Goal: Check status: Check status

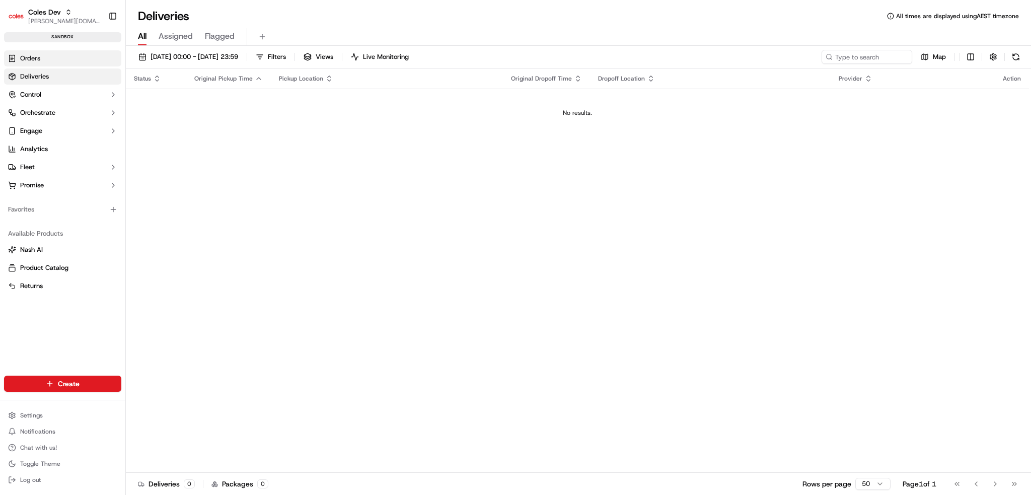
click at [42, 57] on link "Orders" at bounding box center [62, 58] width 117 height 16
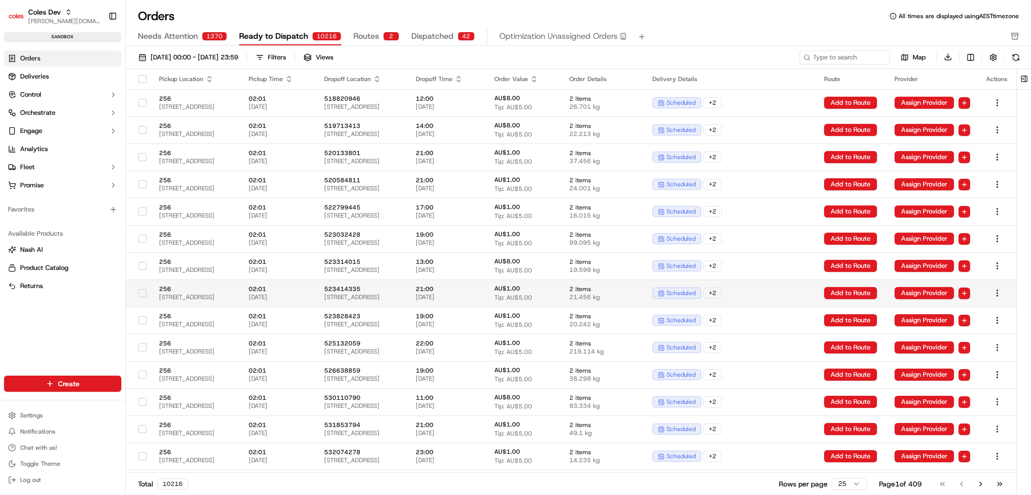
click at [475, 287] on span "21:00" at bounding box center [447, 289] width 63 height 8
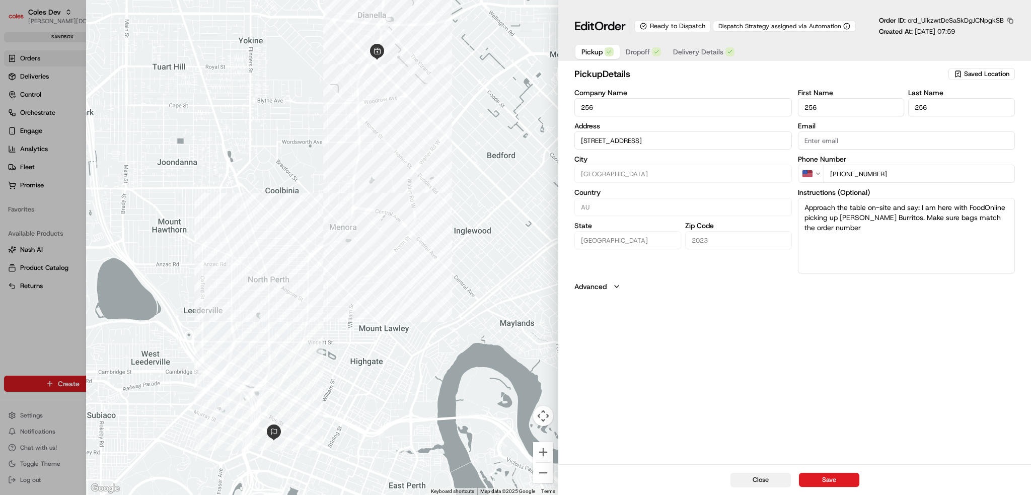
click at [733, 480] on button "Close" at bounding box center [760, 480] width 60 height 14
type input "+1"
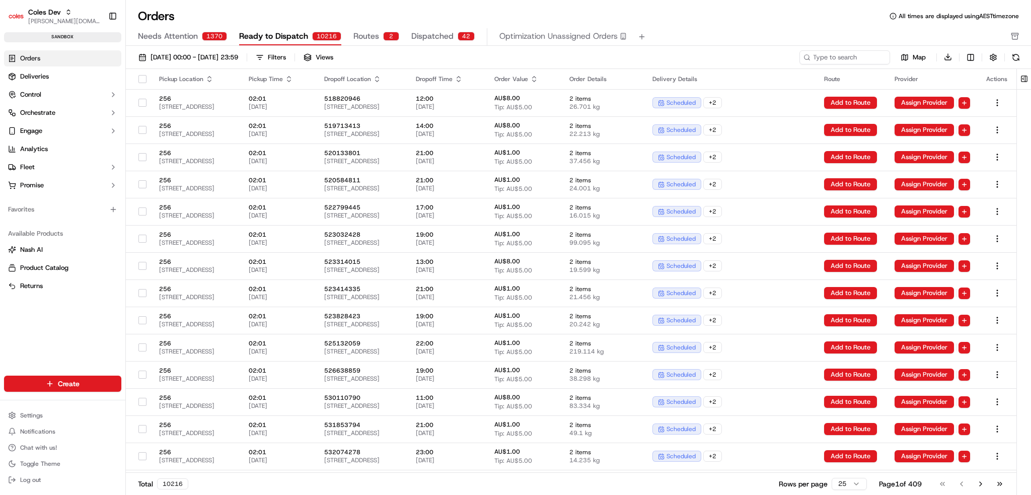
click at [426, 42] on span "Dispatched" at bounding box center [432, 36] width 42 height 12
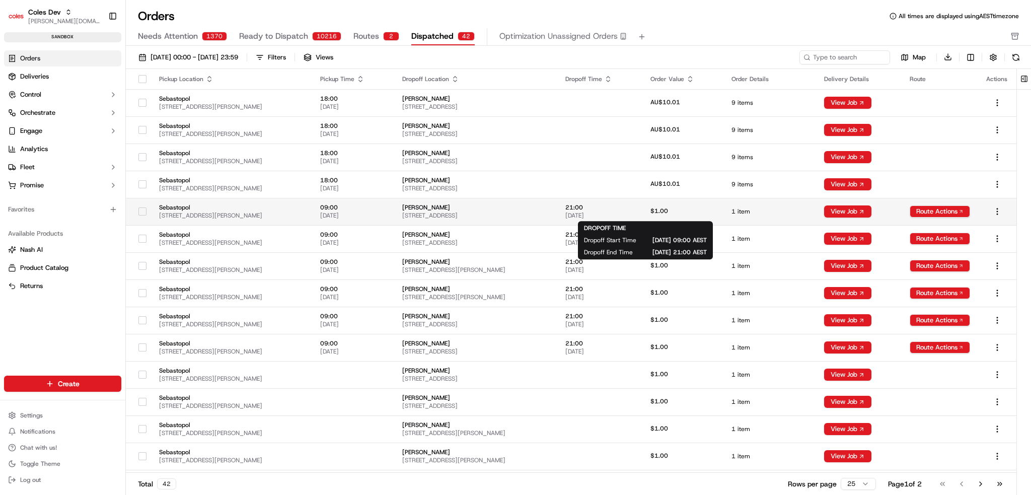
click at [634, 210] on span "21:00" at bounding box center [599, 207] width 69 height 8
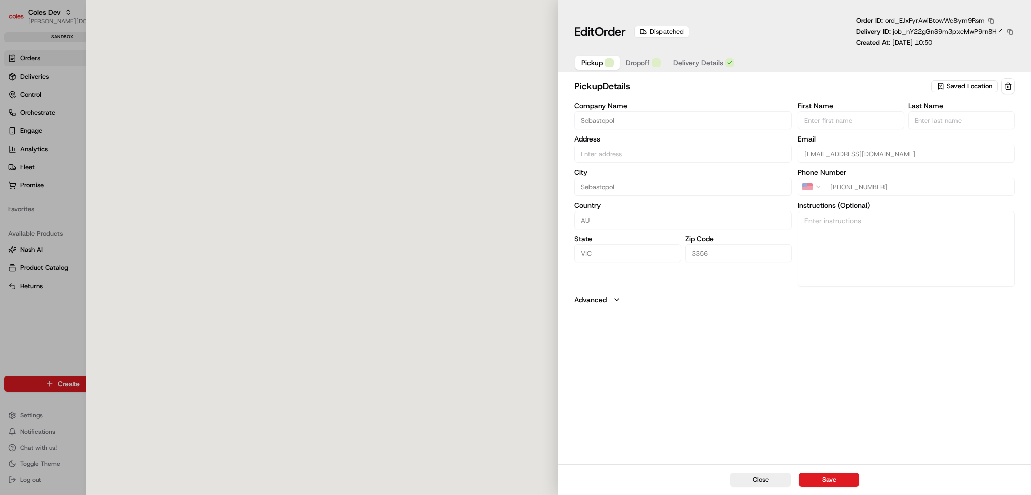
type input "210 Albert St, Sebastopol VIC 3356, Australia"
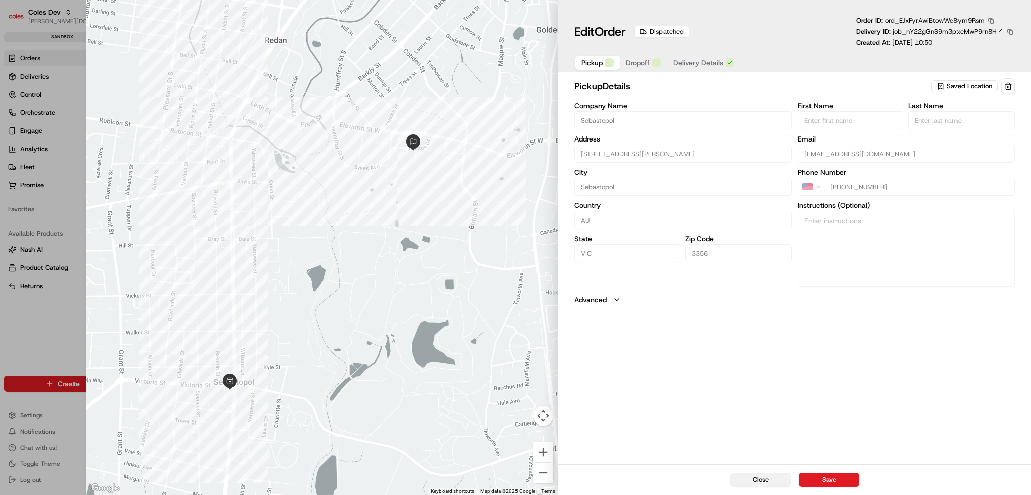
click at [761, 481] on button "Close" at bounding box center [760, 480] width 60 height 14
type input "+1"
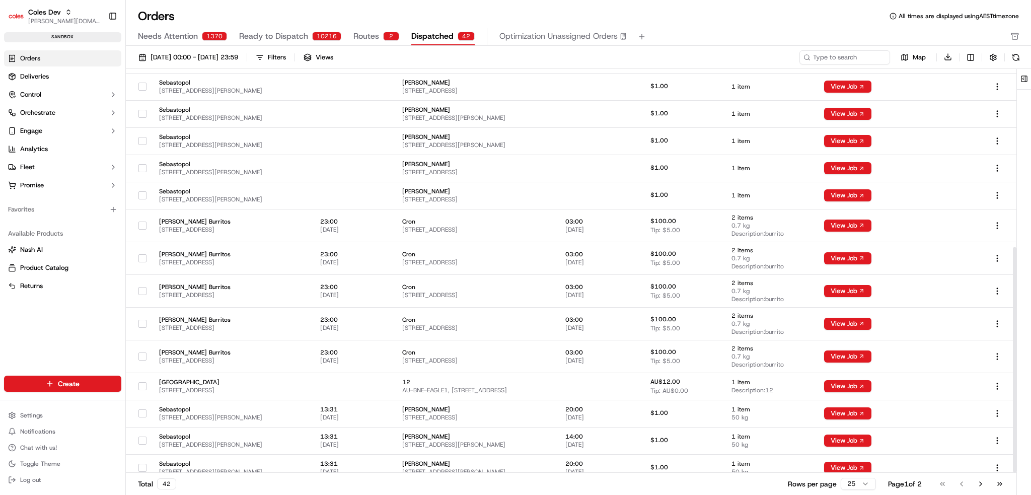
scroll to position [322, 0]
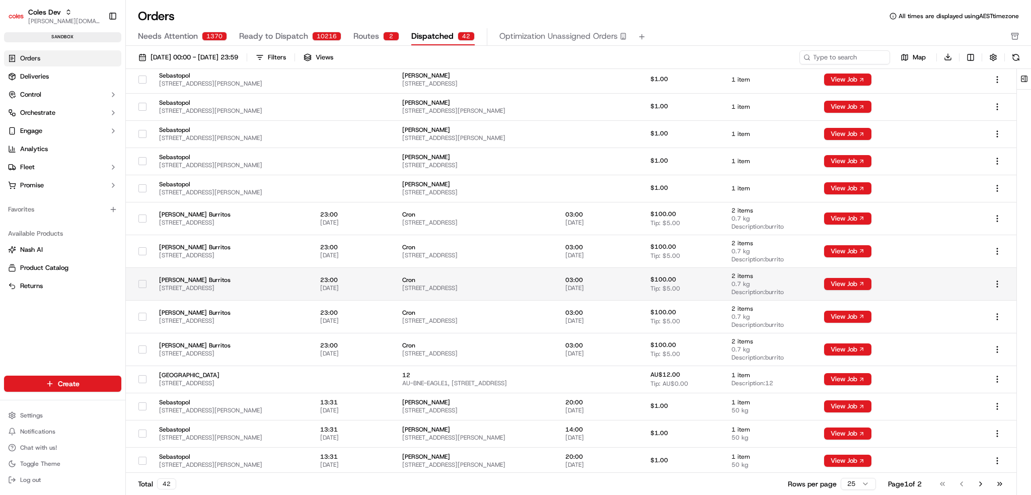
click at [925, 281] on td at bounding box center [939, 283] width 76 height 33
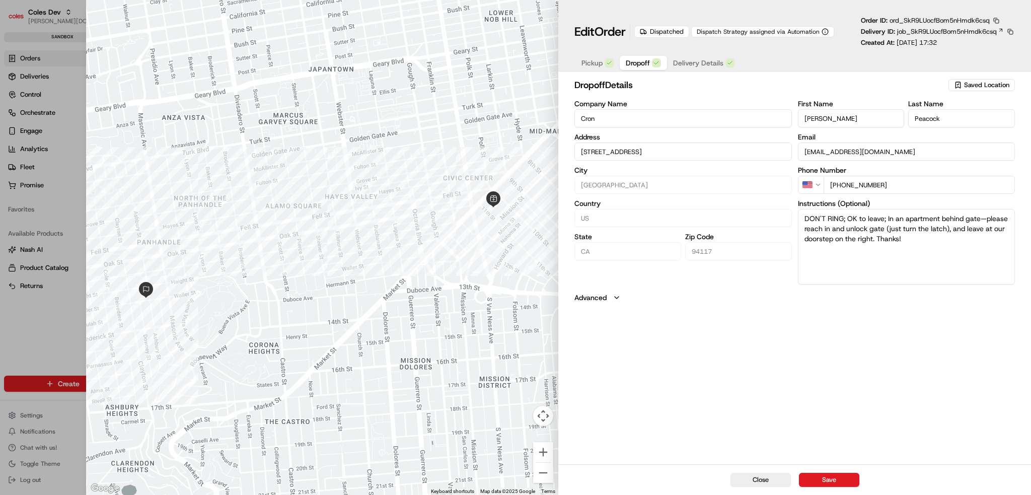
click at [642, 64] on span "Dropoff" at bounding box center [638, 63] width 24 height 10
click at [682, 68] on span "Delivery Details" at bounding box center [698, 63] width 50 height 10
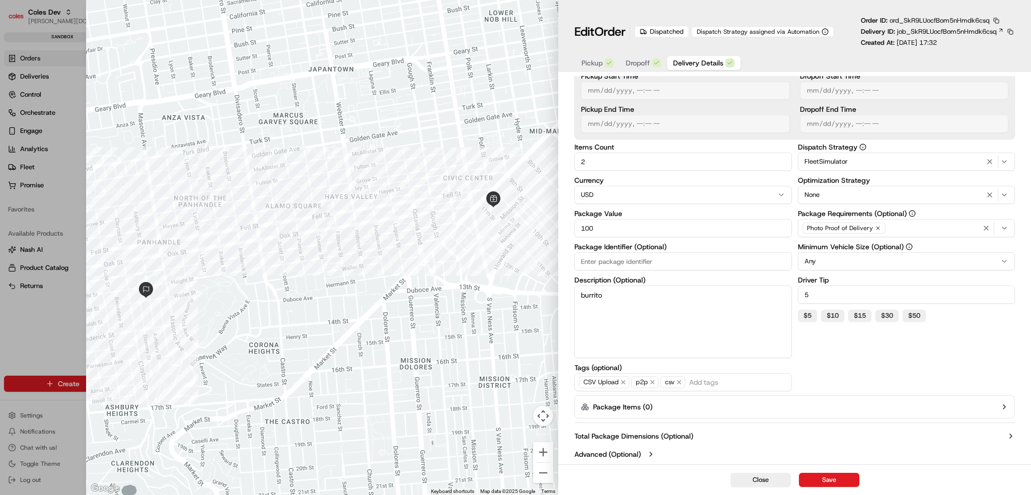
scroll to position [0, 0]
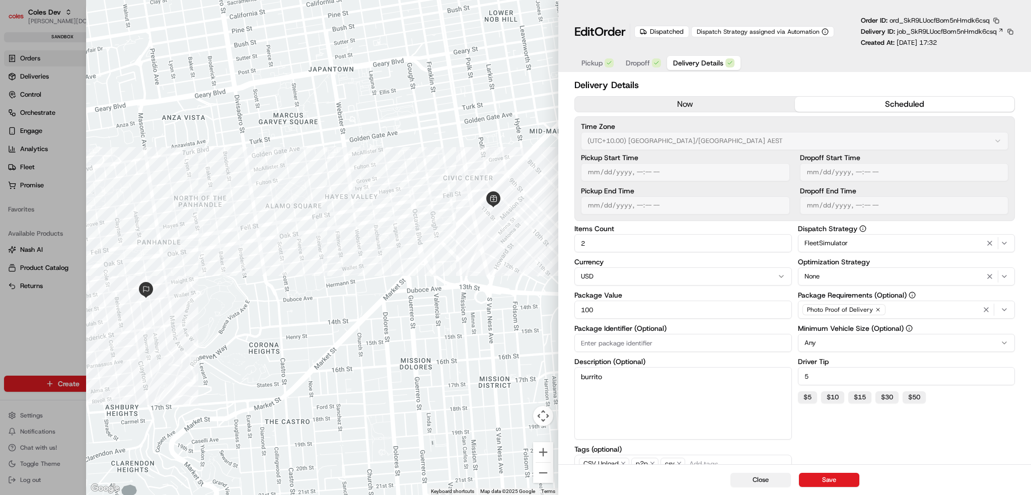
click at [740, 487] on button "Close" at bounding box center [760, 480] width 60 height 14
type input "1"
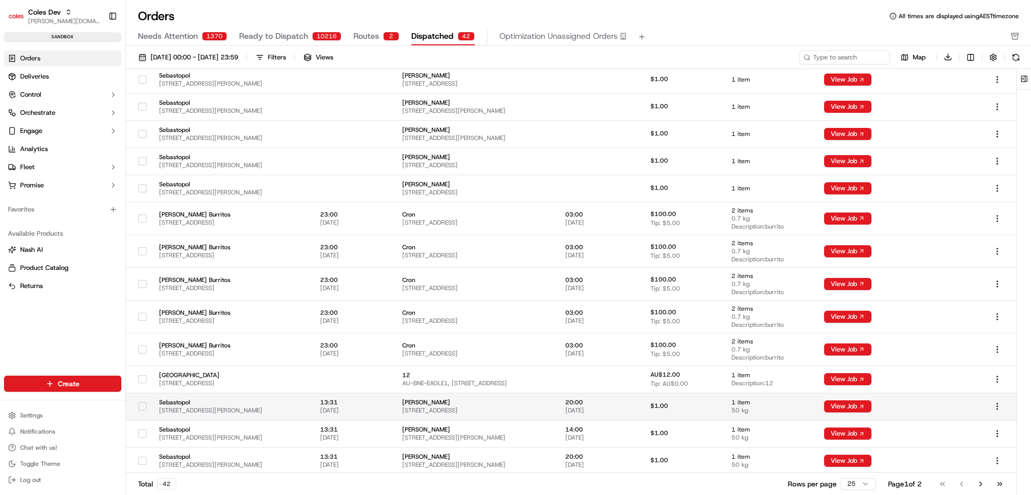
click at [723, 393] on td "$1.00" at bounding box center [682, 406] width 81 height 27
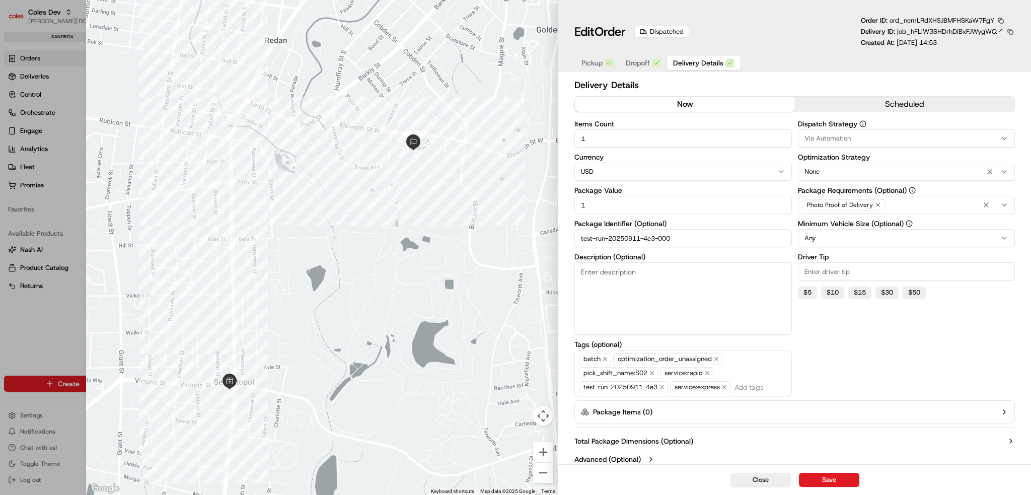
click at [630, 102] on button "now" at bounding box center [684, 104] width 219 height 15
click at [24, 69] on div at bounding box center [515, 247] width 1031 height 495
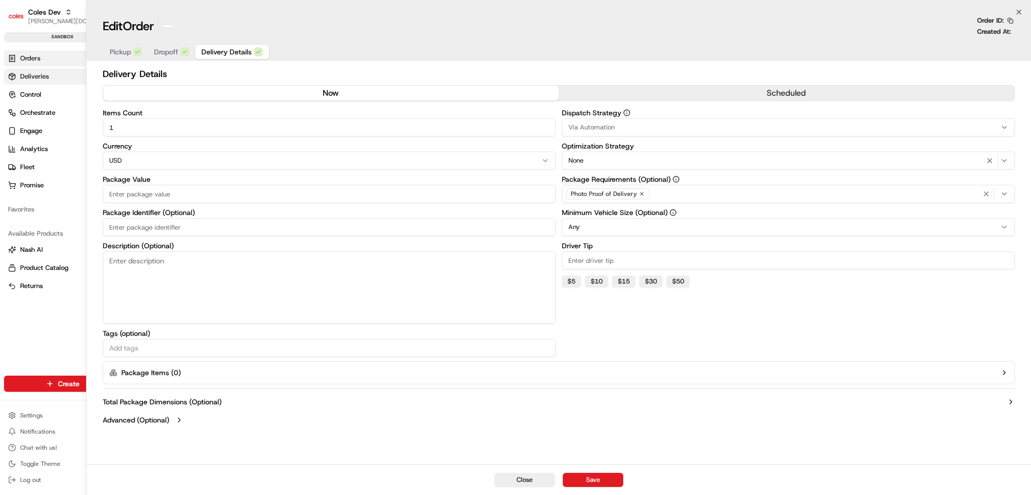
click at [24, 75] on span "Deliveries" at bounding box center [34, 76] width 29 height 9
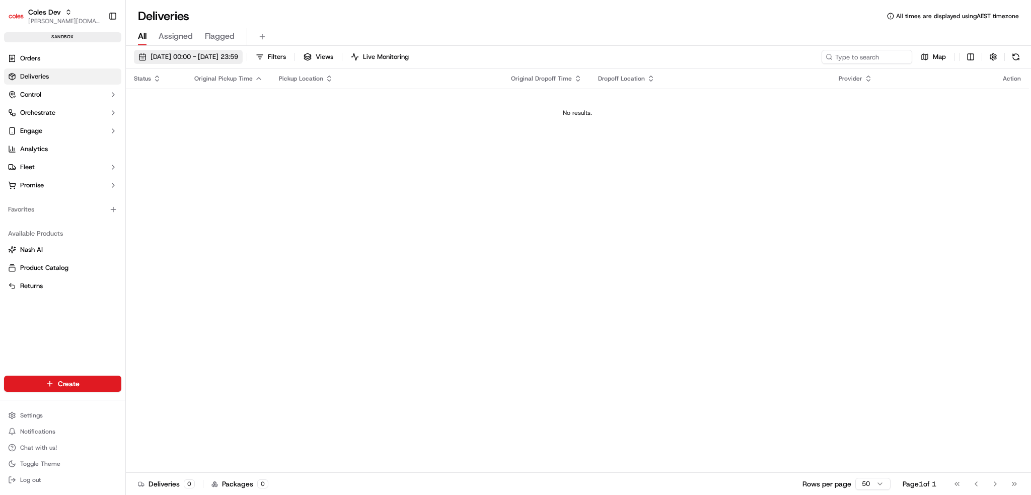
click at [212, 58] on span "18/09/2025 00:00 - 18/09/2025 23:59" at bounding box center [194, 56] width 88 height 9
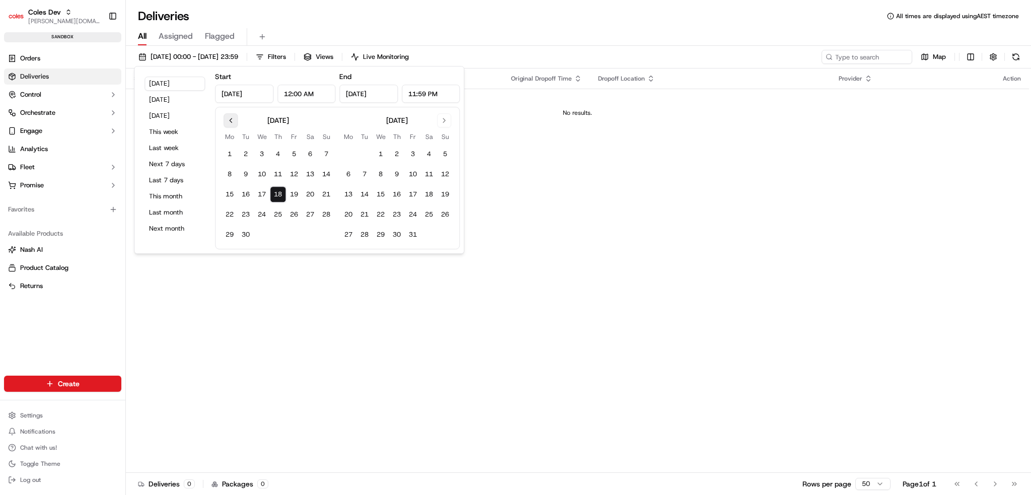
click at [230, 121] on button "Go to previous month" at bounding box center [230, 120] width 14 height 14
click at [251, 195] on button "10" at bounding box center [246, 194] width 16 height 16
type input "Jun 10, 2025"
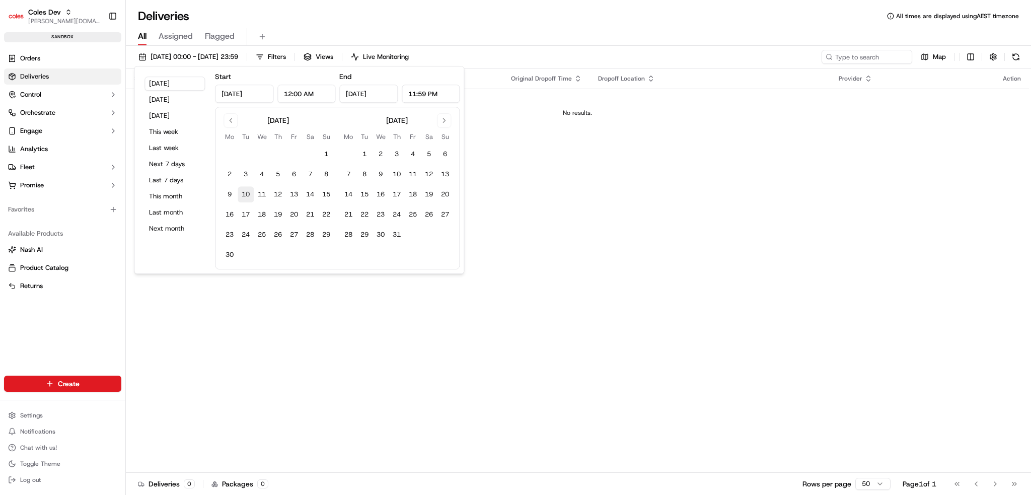
type input "Jun 10, 2025"
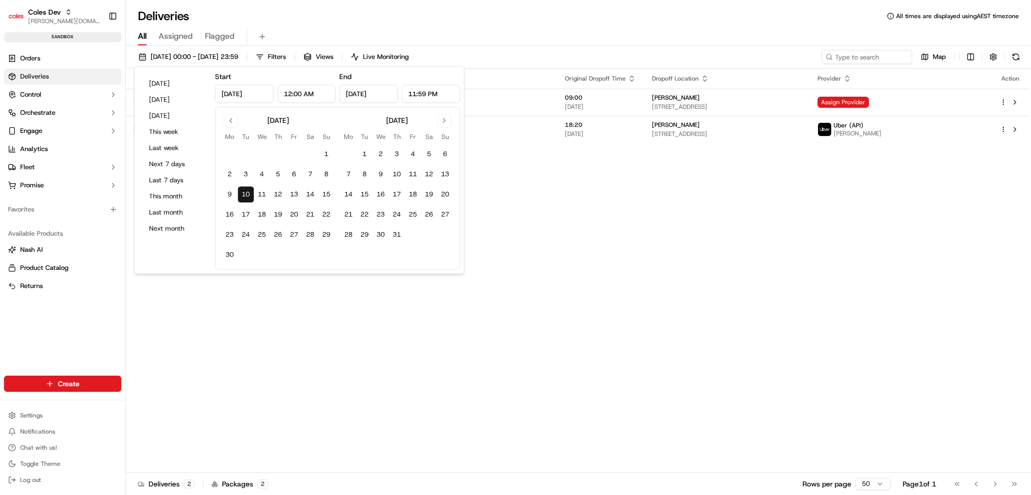
click at [654, 36] on div "All Assigned Flagged" at bounding box center [578, 37] width 905 height 18
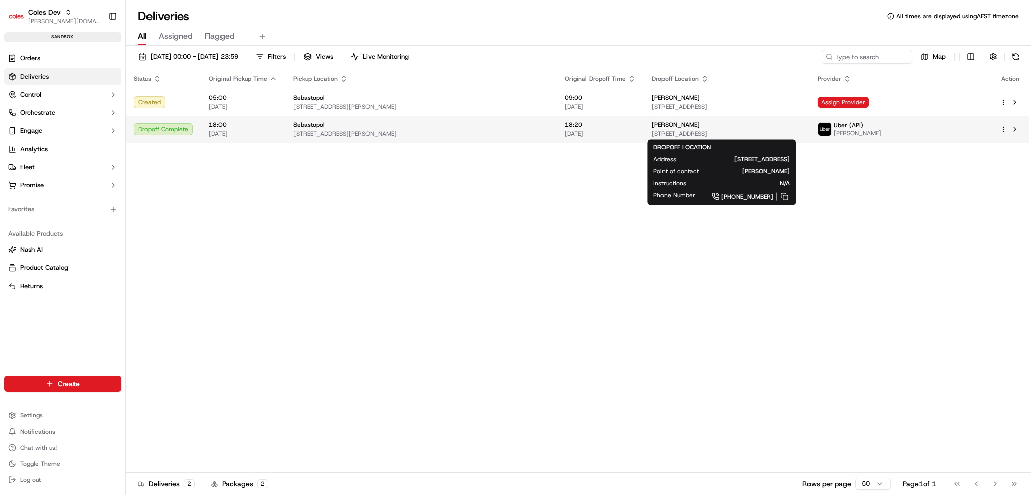
click at [673, 130] on span "[STREET_ADDRESS]" at bounding box center [727, 134] width 150 height 8
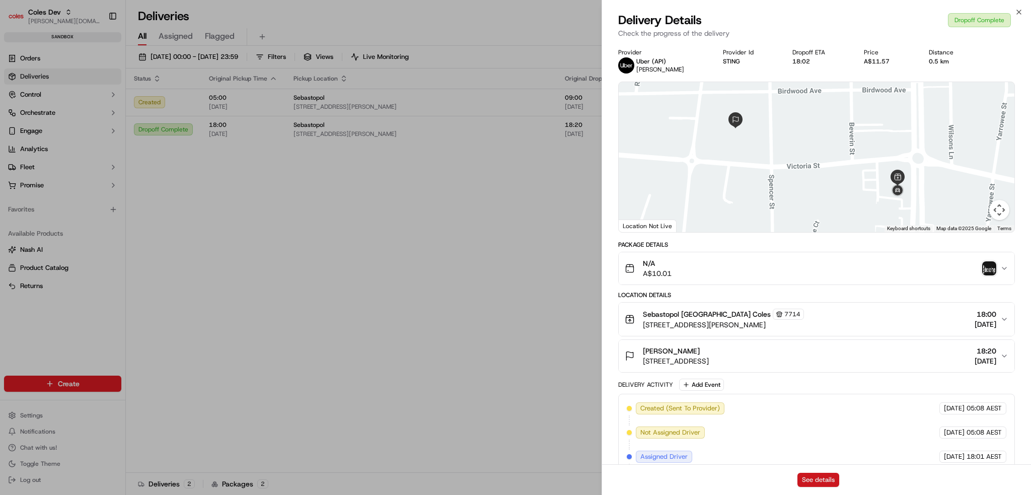
click at [807, 481] on button "See details" at bounding box center [818, 480] width 42 height 14
click at [1021, 16] on icon "button" at bounding box center [1019, 12] width 8 height 8
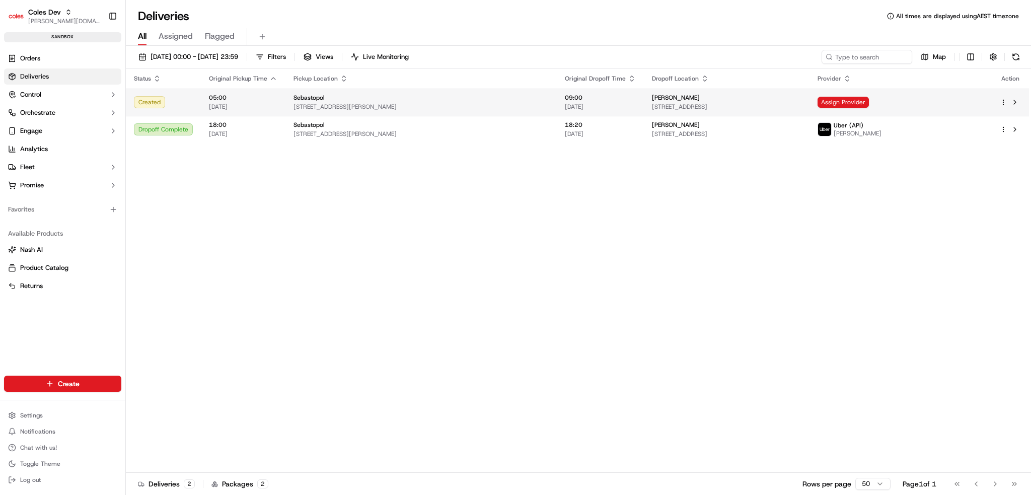
click at [367, 104] on span "[STREET_ADDRESS][PERSON_NAME]" at bounding box center [420, 107] width 255 height 8
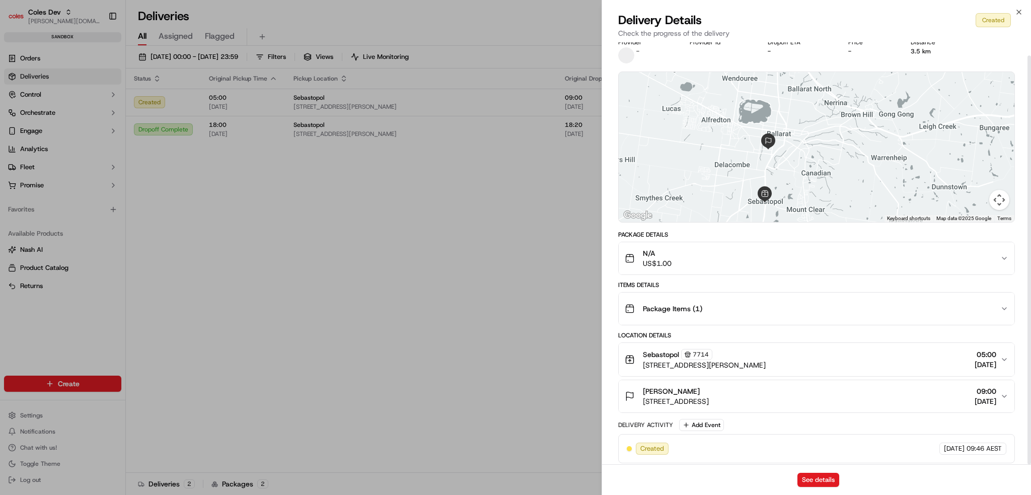
scroll to position [14, 0]
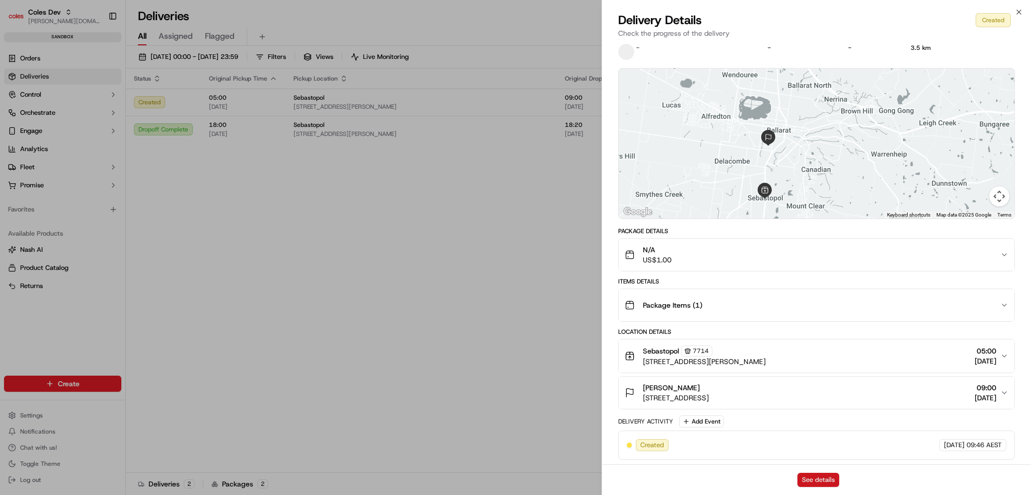
click at [809, 475] on button "See details" at bounding box center [818, 480] width 42 height 14
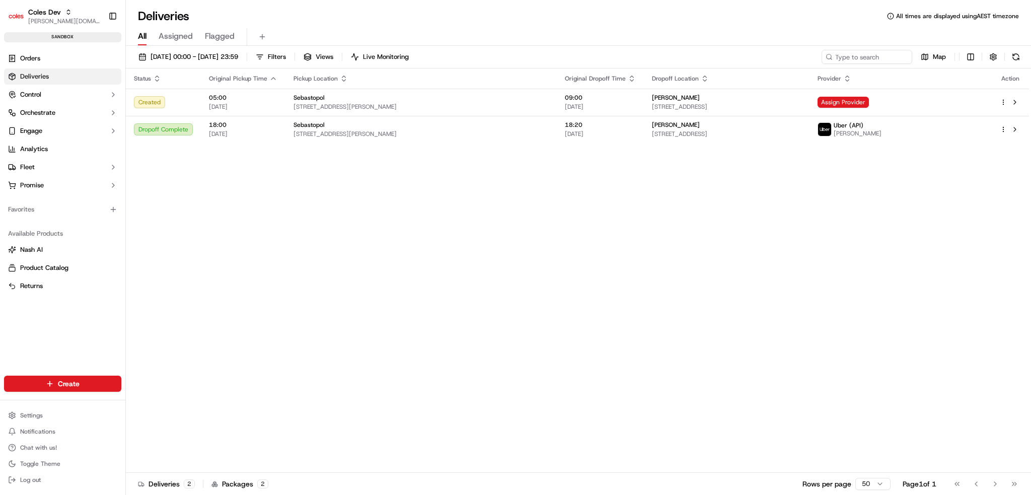
click at [158, 51] on button "10/06/2025 00:00 - 10/06/2025 23:59" at bounding box center [188, 57] width 109 height 14
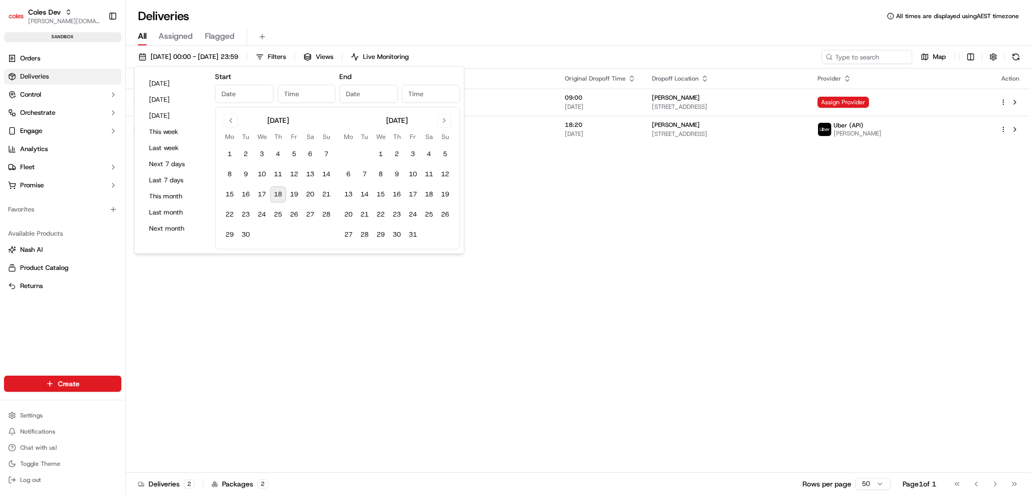
type input "Jun 10, 2025"
type input "12:00 AM"
type input "Jun 10, 2025"
type input "11:59 PM"
click at [231, 125] on button "Go to previous month" at bounding box center [230, 120] width 14 height 14
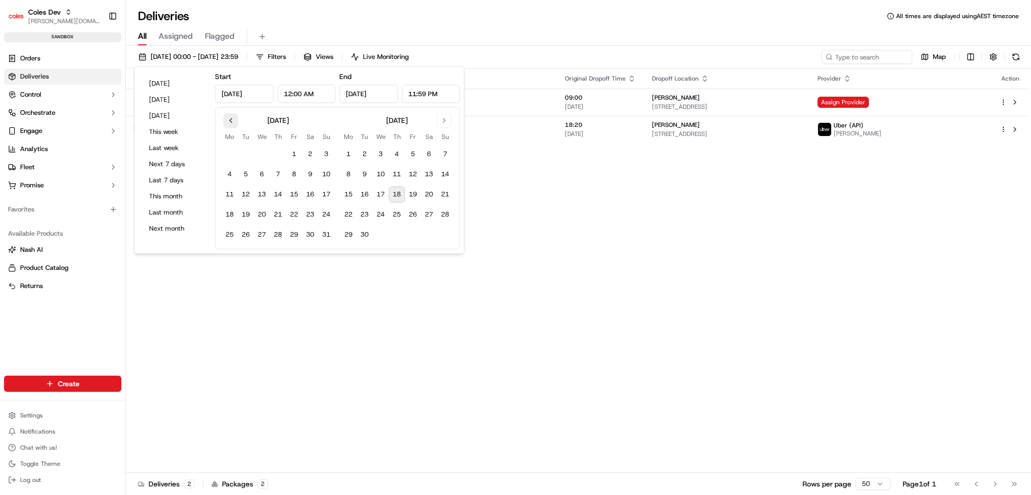
click at [231, 125] on button "Go to previous month" at bounding box center [230, 120] width 14 height 14
click at [256, 211] on button "23" at bounding box center [262, 214] width 16 height 16
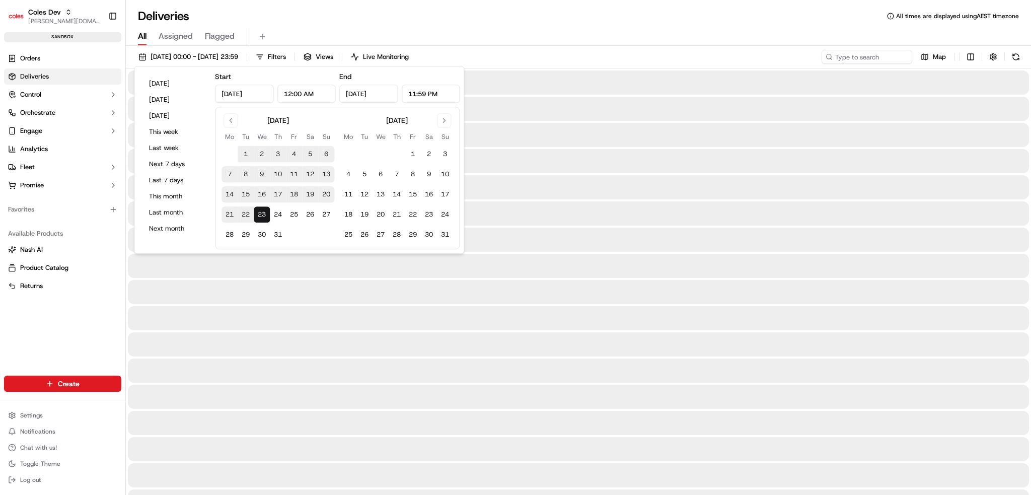
type input "Jul 23, 2025"
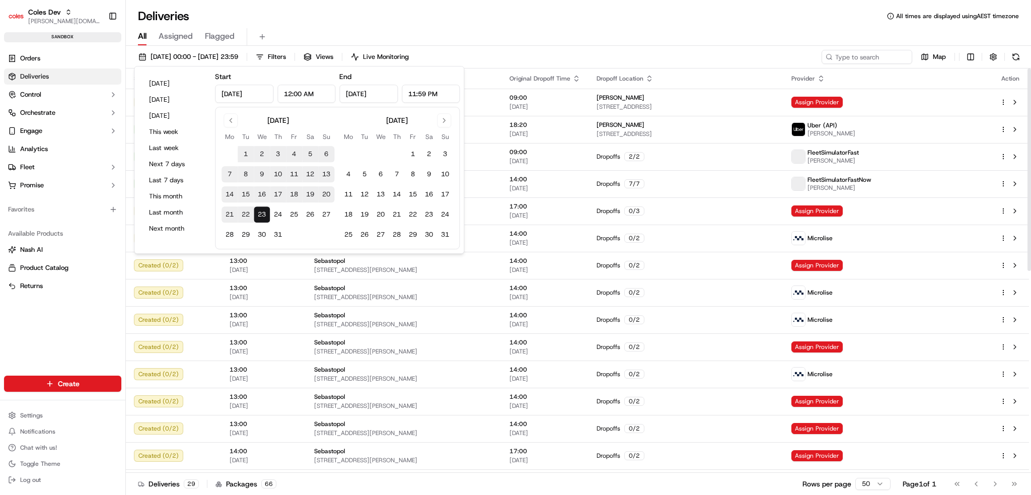
click at [696, 35] on div "All Assigned Flagged" at bounding box center [578, 37] width 905 height 18
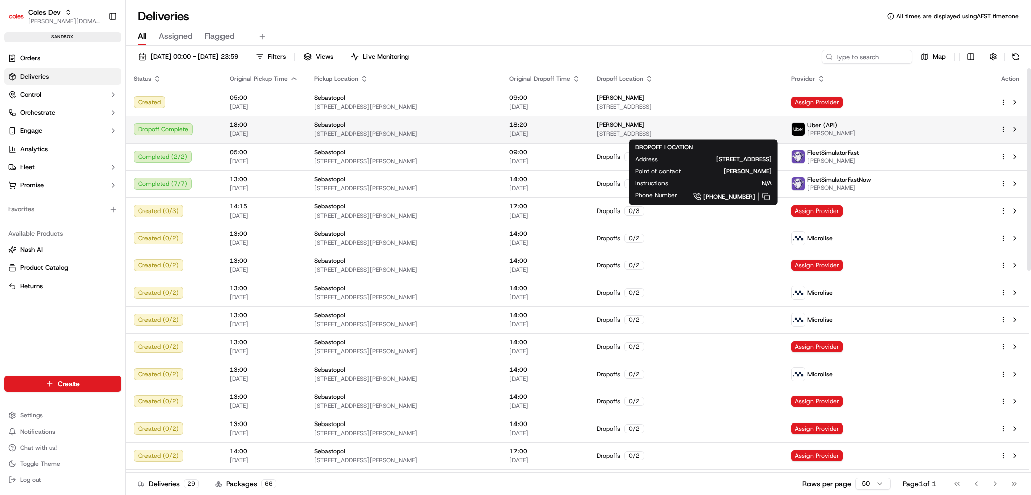
click at [730, 126] on div "[PERSON_NAME]" at bounding box center [685, 125] width 179 height 8
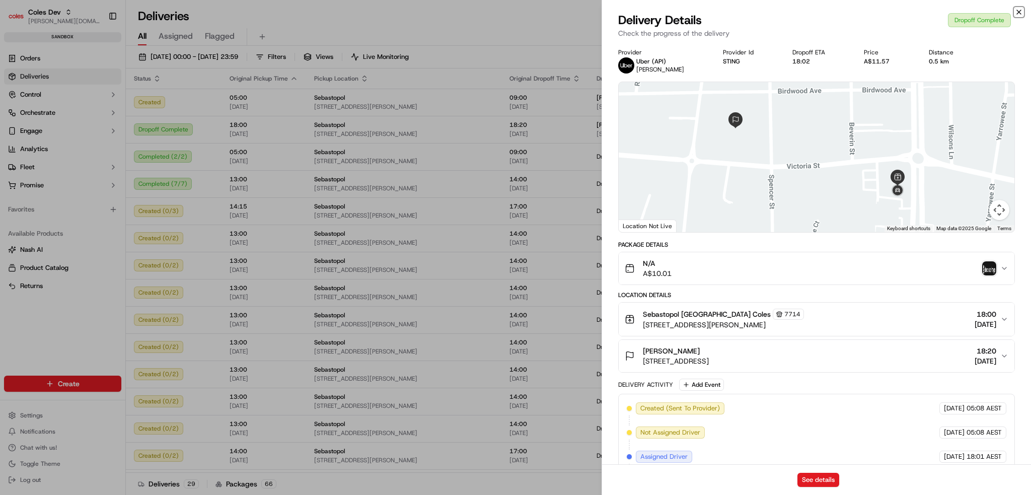
click at [1015, 13] on icon "button" at bounding box center [1019, 12] width 8 height 8
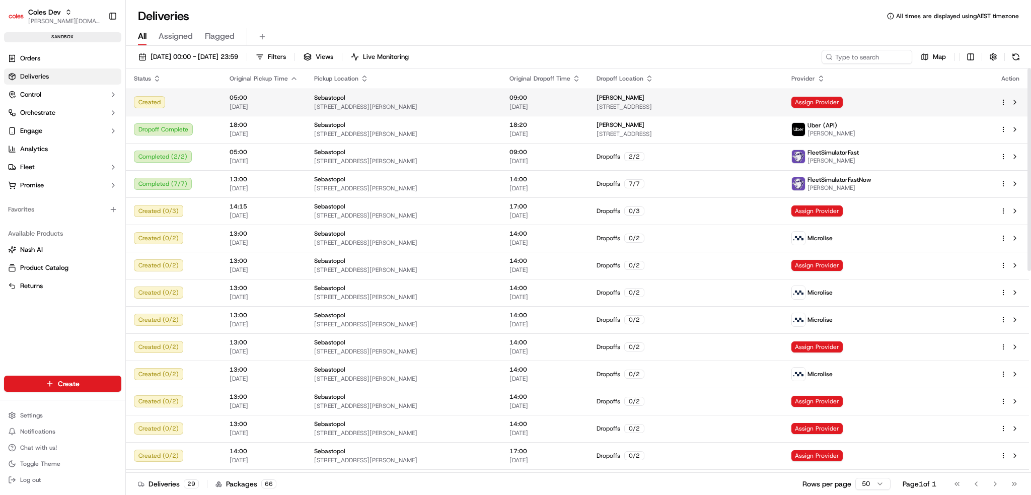
click at [580, 108] on span "[DATE]" at bounding box center [544, 107] width 71 height 8
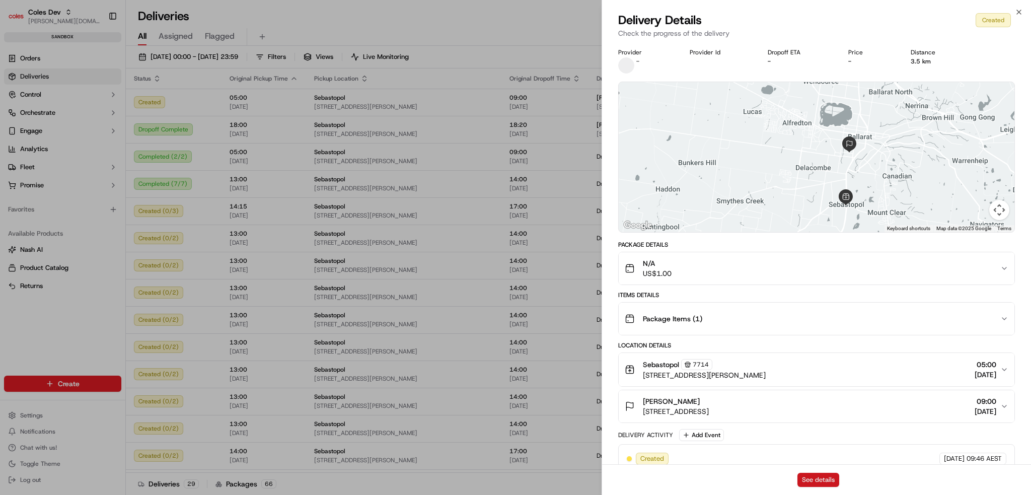
click at [821, 477] on button "See details" at bounding box center [818, 480] width 42 height 14
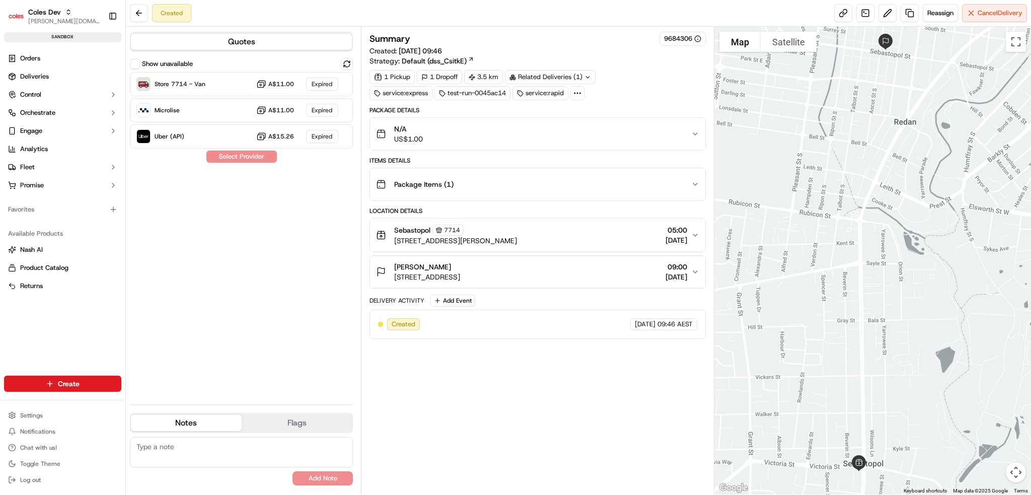
click at [578, 93] on circle at bounding box center [577, 93] width 1 height 1
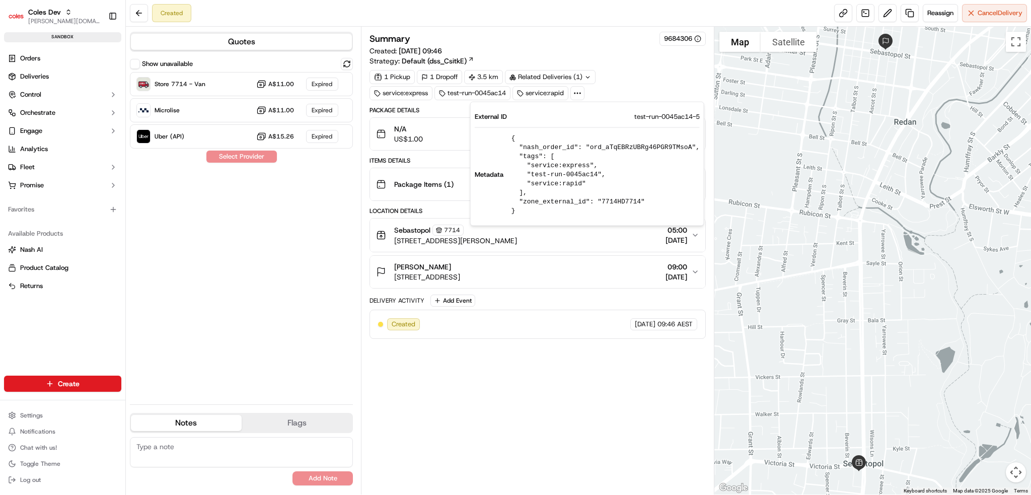
click at [578, 93] on circle at bounding box center [577, 93] width 1 height 1
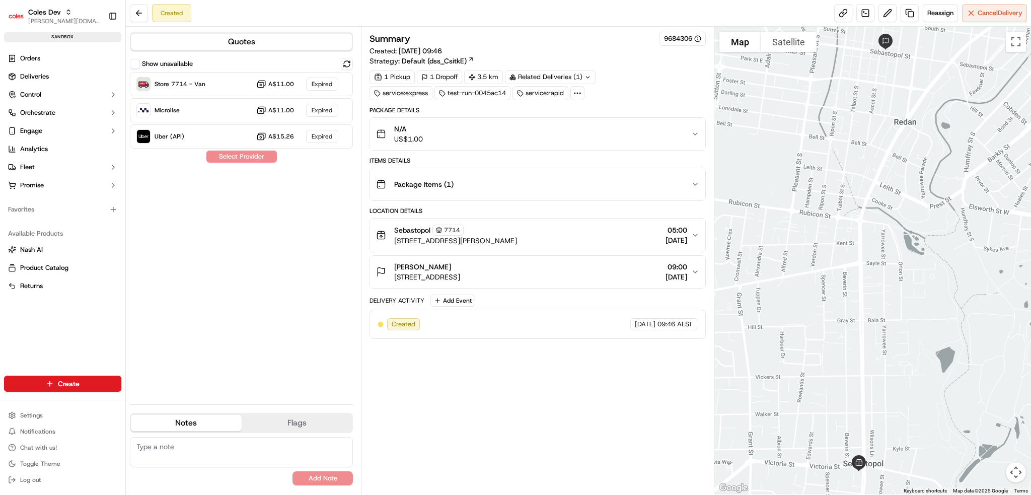
click at [589, 78] on icon at bounding box center [587, 77] width 7 height 7
click at [977, 14] on span "Cancel Delivery" at bounding box center [999, 13] width 45 height 9
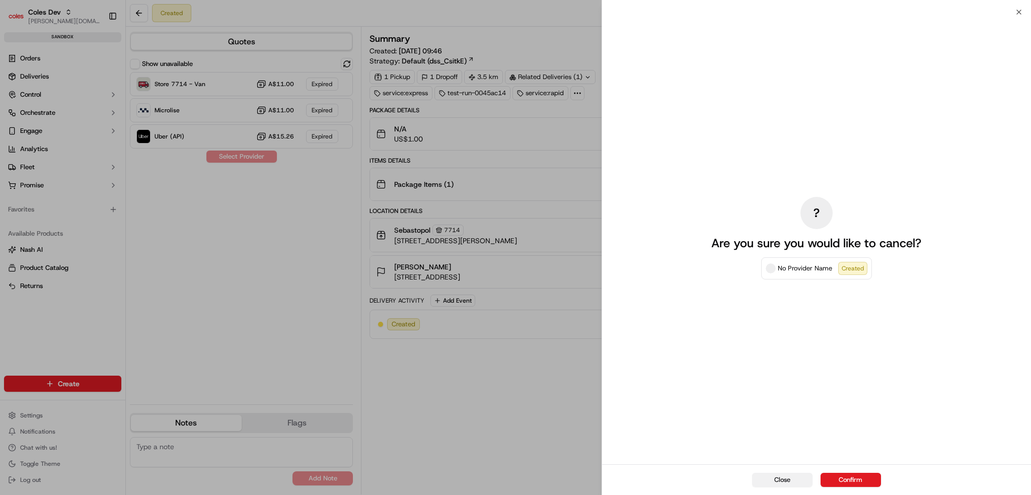
click at [780, 483] on button "Close" at bounding box center [782, 480] width 60 height 14
